Goal: Task Accomplishment & Management: Manage account settings

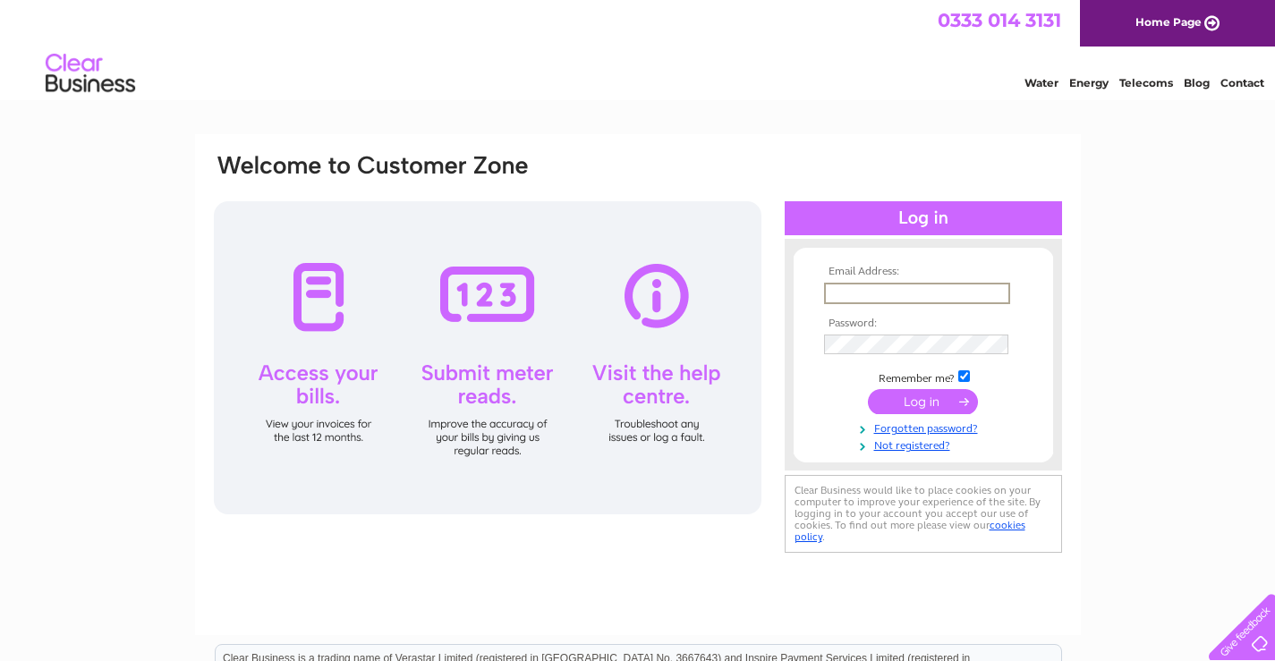
click at [857, 287] on input "text" at bounding box center [917, 293] width 186 height 21
type input "[PERSON_NAME][EMAIL_ADDRESS][DOMAIN_NAME]"
click at [1170, 25] on link "Home Page" at bounding box center [1177, 23] width 195 height 47
click at [918, 222] on div at bounding box center [923, 218] width 277 height 34
click at [912, 396] on input "submit" at bounding box center [923, 400] width 110 height 25
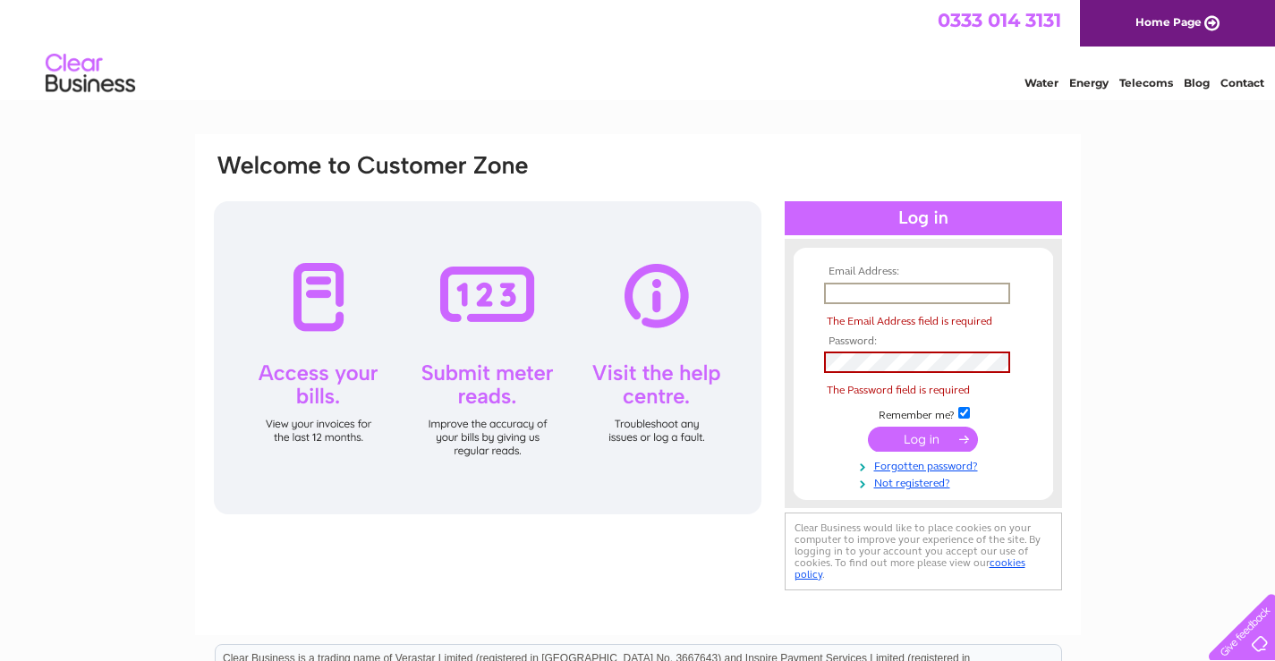
click at [862, 290] on input "text" at bounding box center [917, 293] width 186 height 21
type input "[PERSON_NAME][EMAIL_ADDRESS][DOMAIN_NAME]"
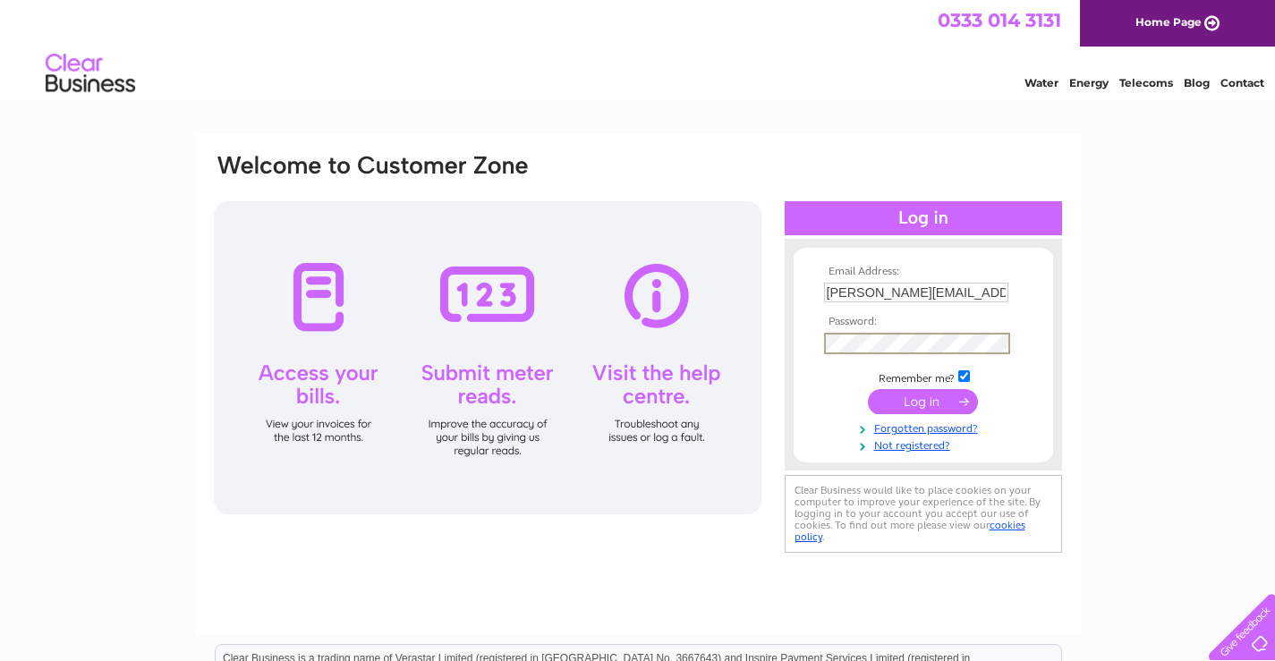
click at [1117, 447] on div "Email Address: chris.ledger@email.com Password: Forgotten password?" at bounding box center [637, 537] width 1275 height 807
click at [920, 398] on input "submit" at bounding box center [923, 400] width 110 height 25
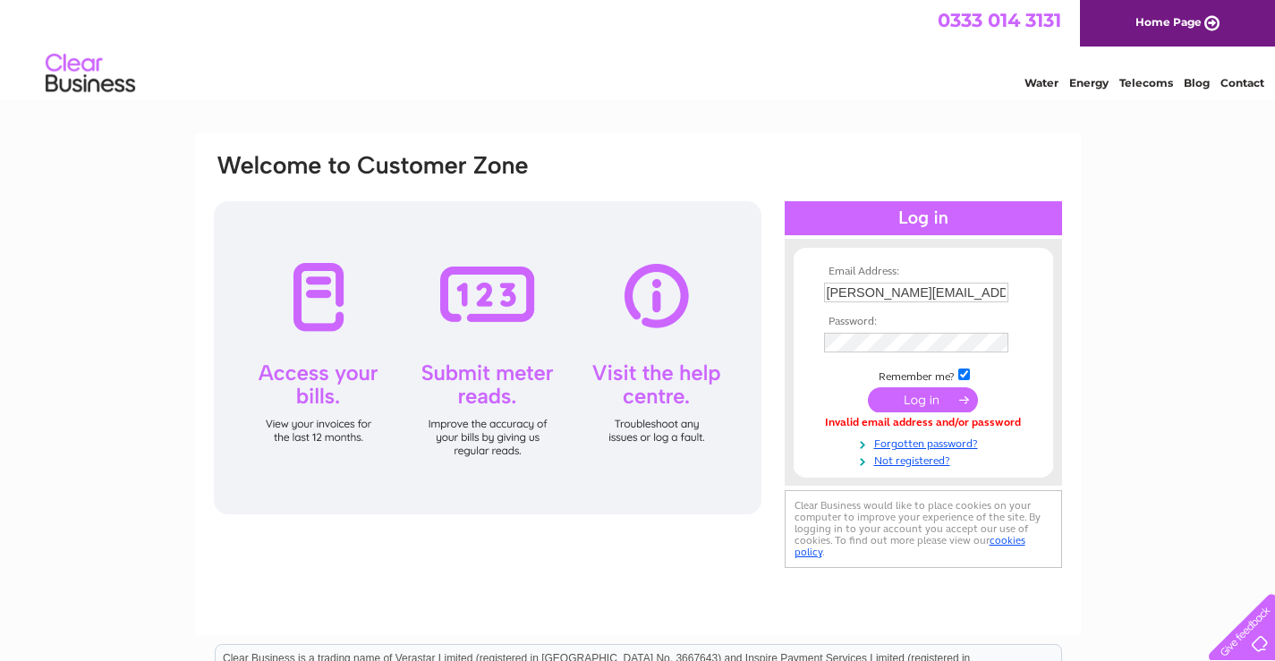
click at [1208, 480] on div "Email Address: chris.ledger@email.com Password: Forgotten password?" at bounding box center [637, 537] width 1275 height 807
click at [917, 405] on input "submit" at bounding box center [923, 400] width 110 height 25
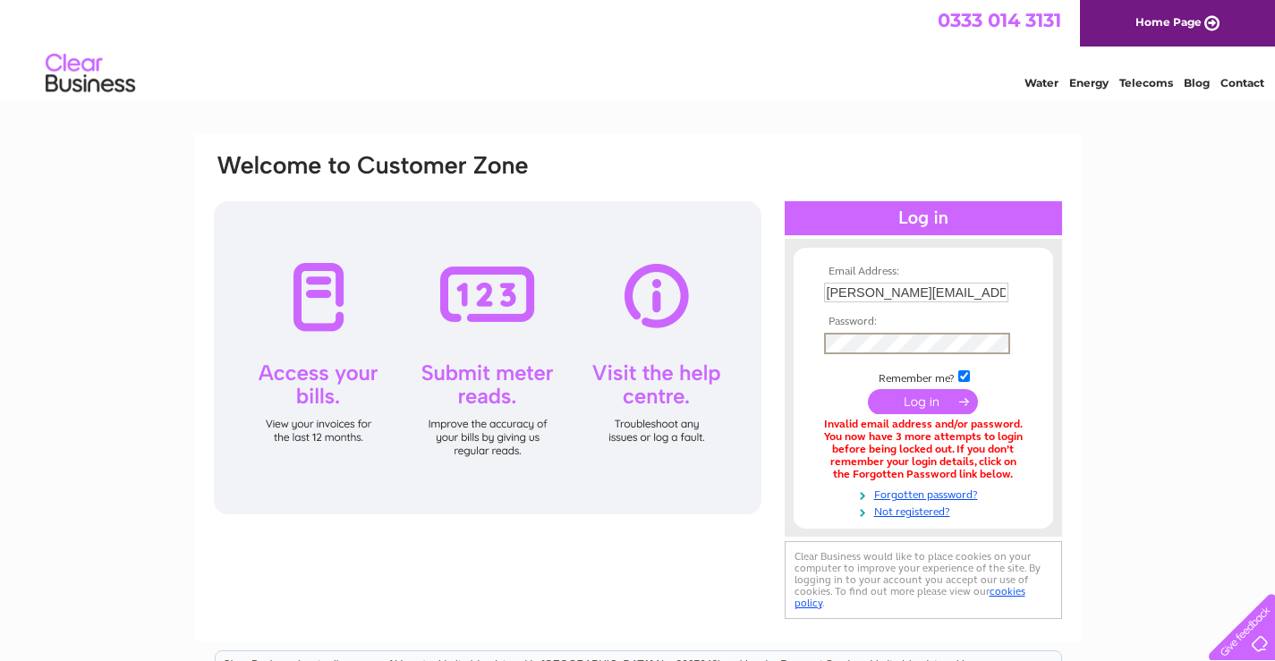
click at [1197, 515] on div "Email Address: [PERSON_NAME][EMAIL_ADDRESS][DOMAIN_NAME] Password: Forgotten pa…" at bounding box center [637, 541] width 1275 height 814
click at [922, 405] on input "submit" at bounding box center [923, 400] width 110 height 25
